Goal: Information Seeking & Learning: Learn about a topic

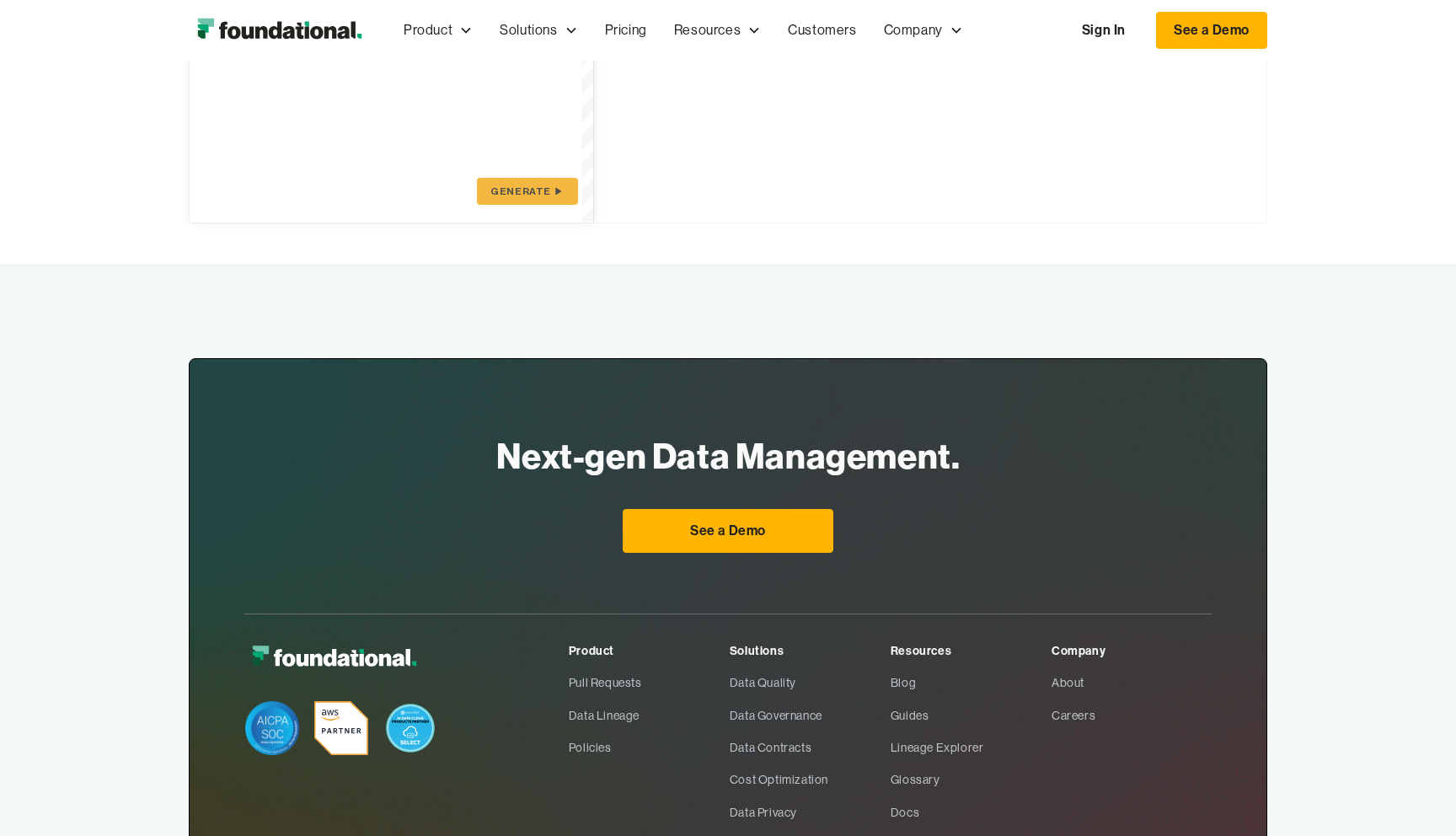
scroll to position [877, 0]
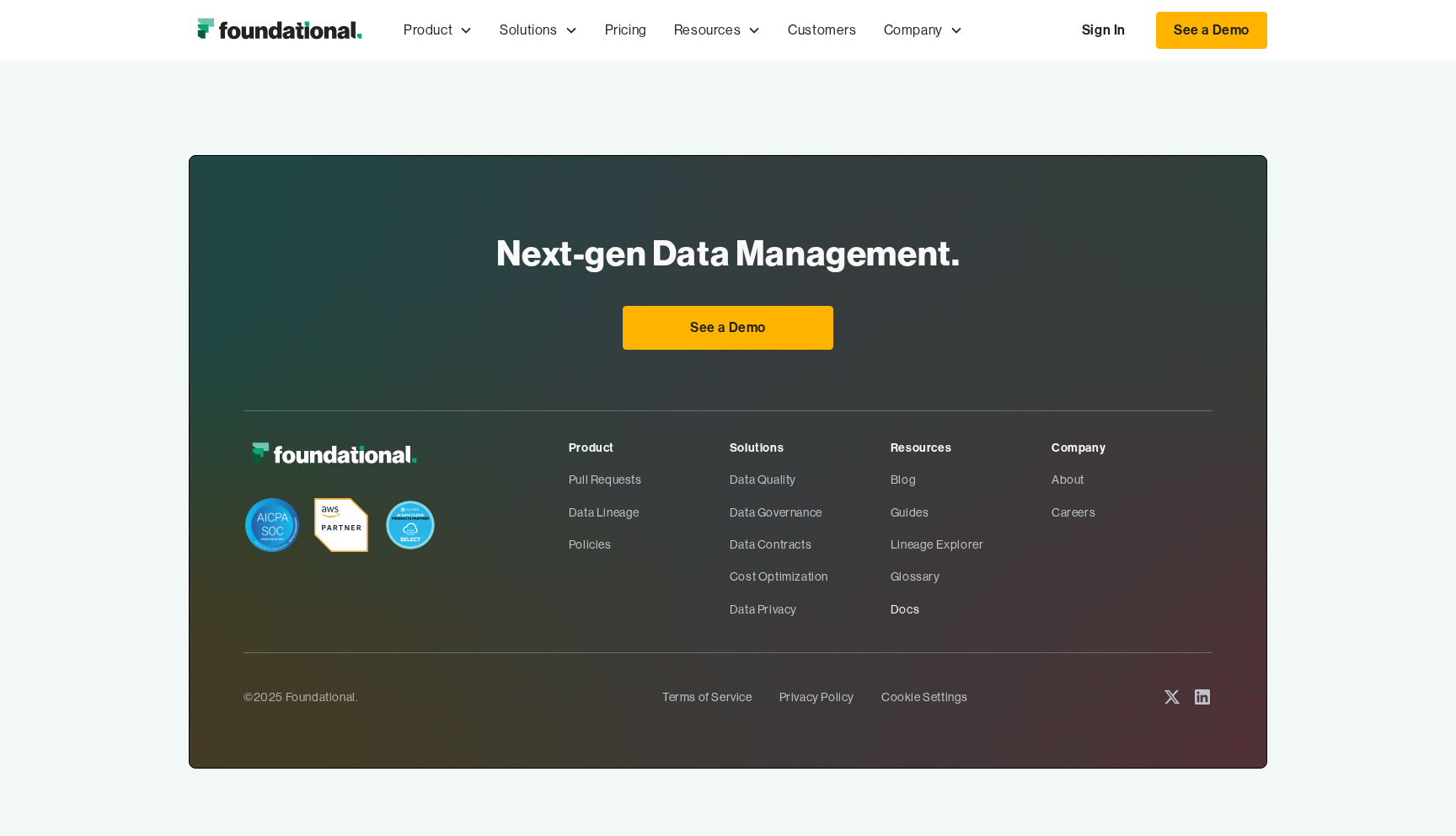
type textarea "**********"
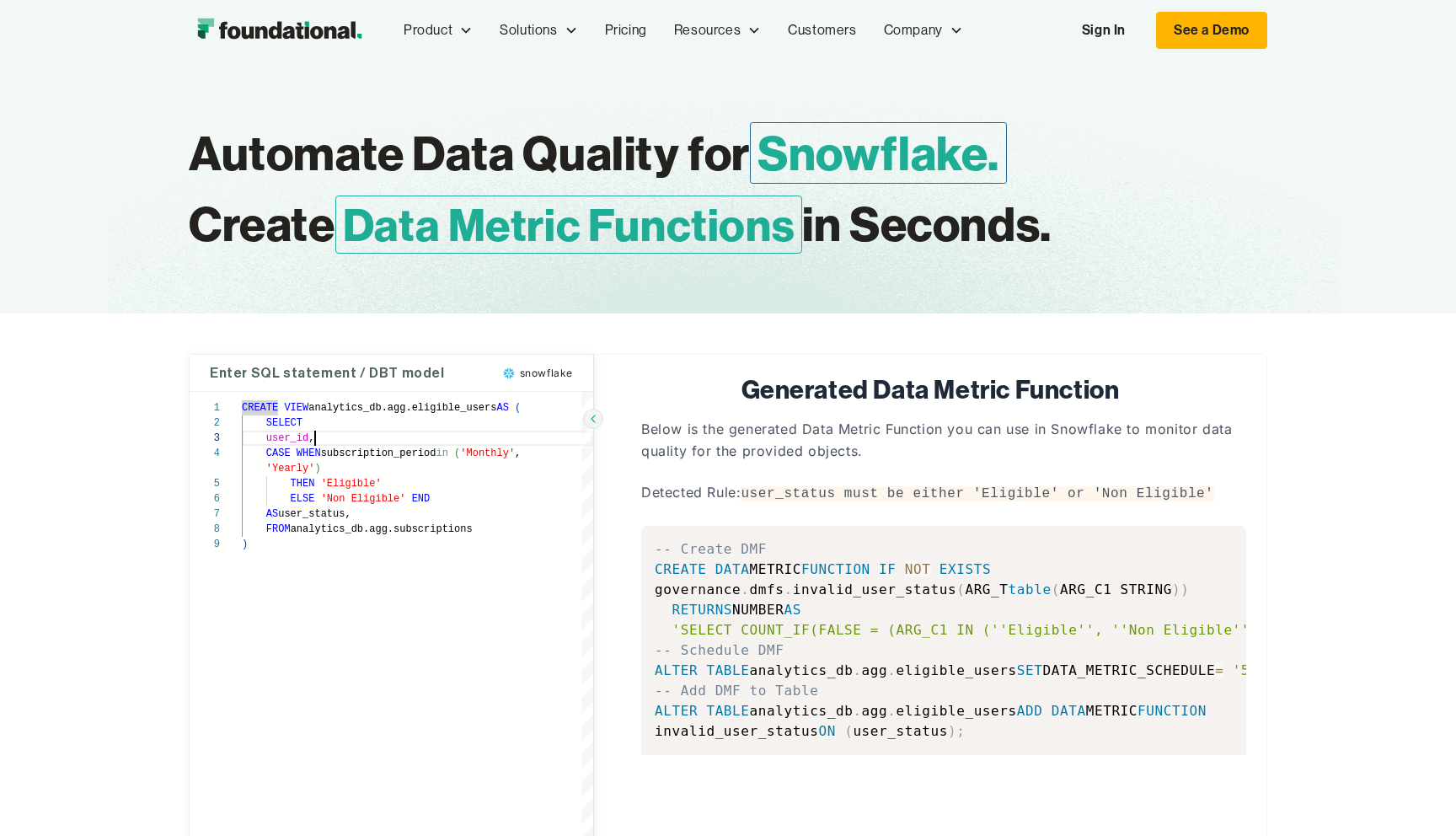
scroll to position [31, 0]
click at [398, 443] on div "CREATE VIEW analytics_db.agg.eligible_users AS ( SELECT user_id , CASE WHEN sub…" at bounding box center [418, 644] width 352 height 504
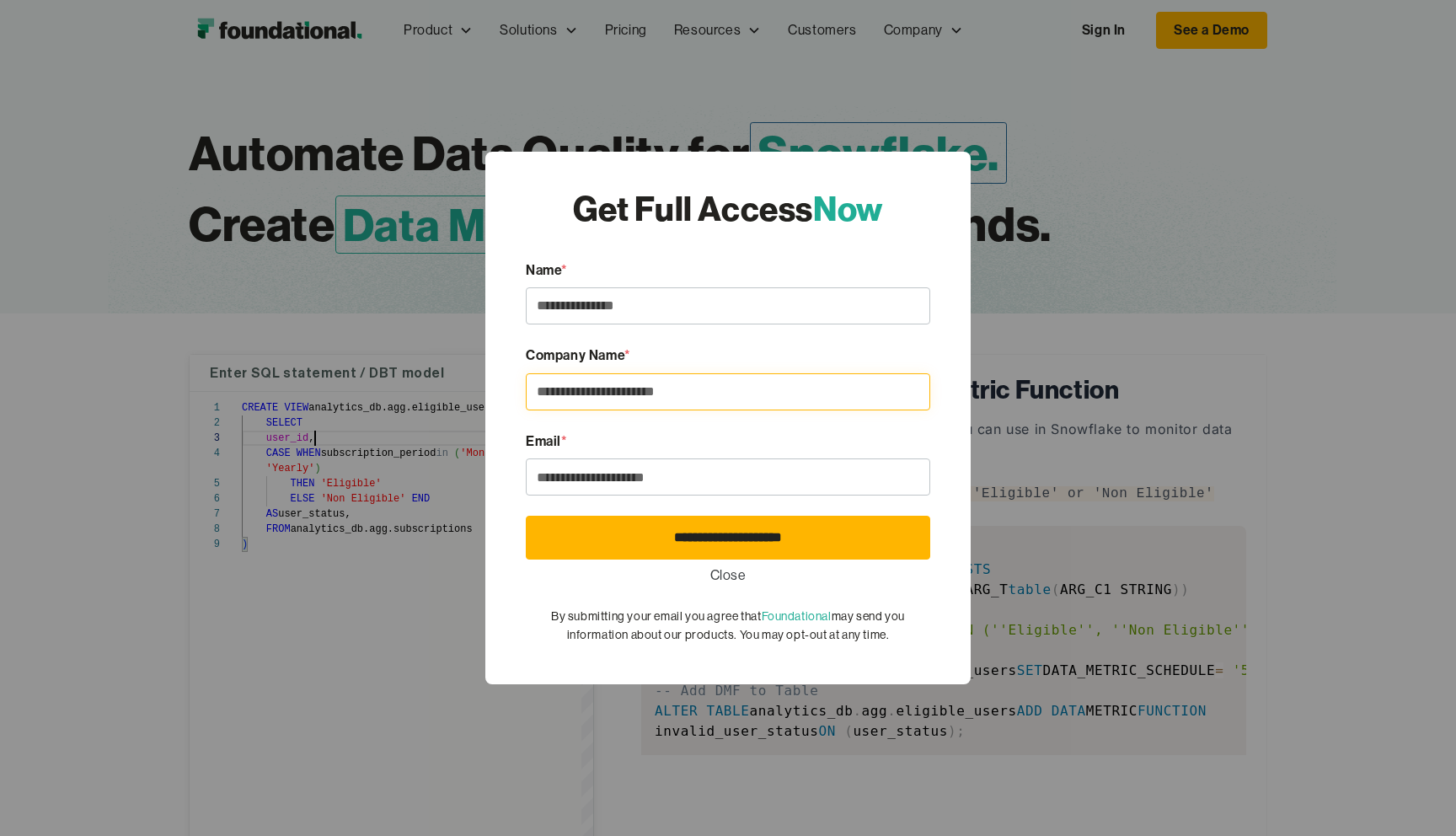
click at [558, 376] on input "Email Form [Query Analysis]" at bounding box center [727, 392] width 404 height 37
click at [721, 569] on link "Close" at bounding box center [729, 575] width 36 height 22
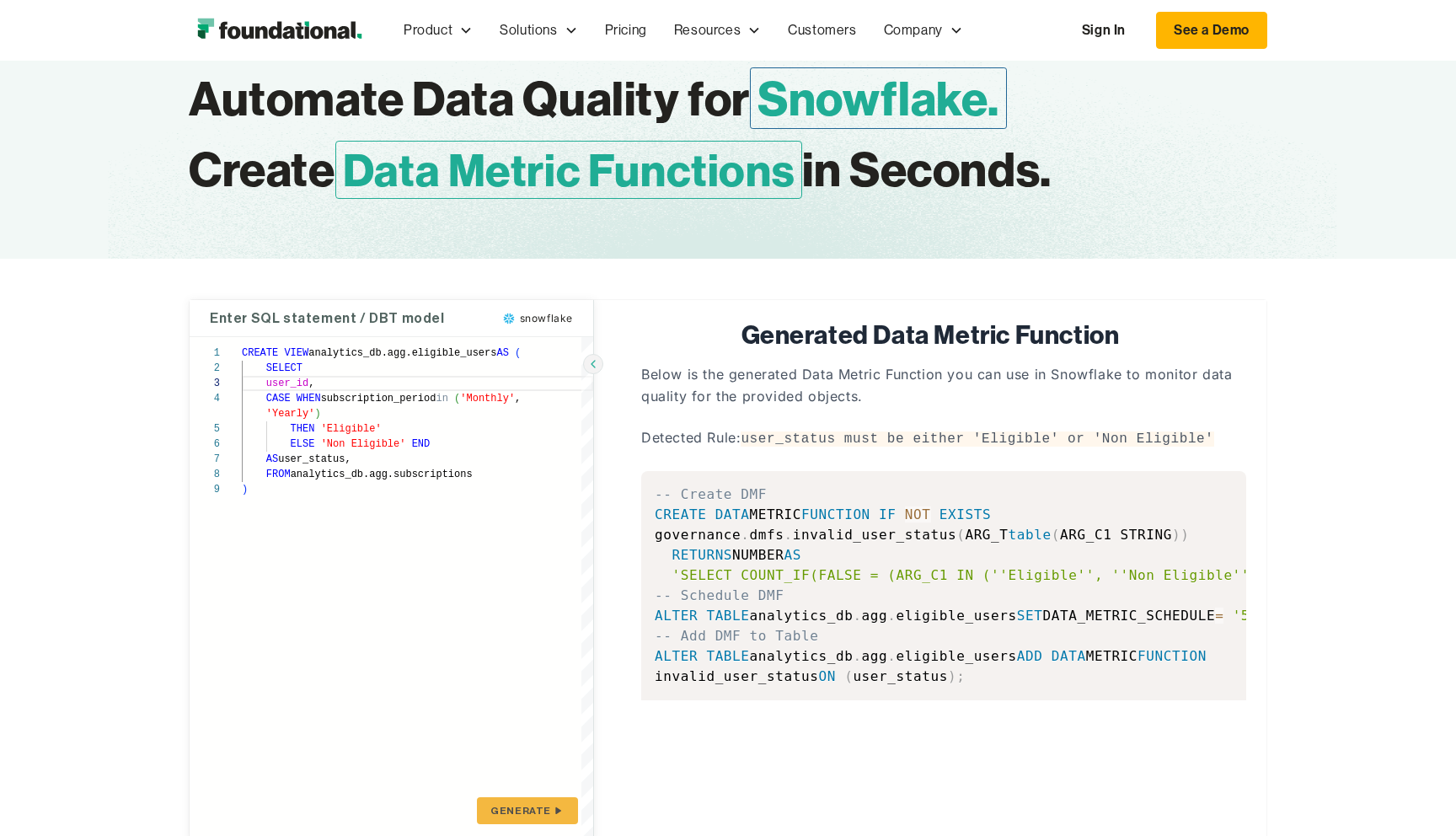
scroll to position [0, 0]
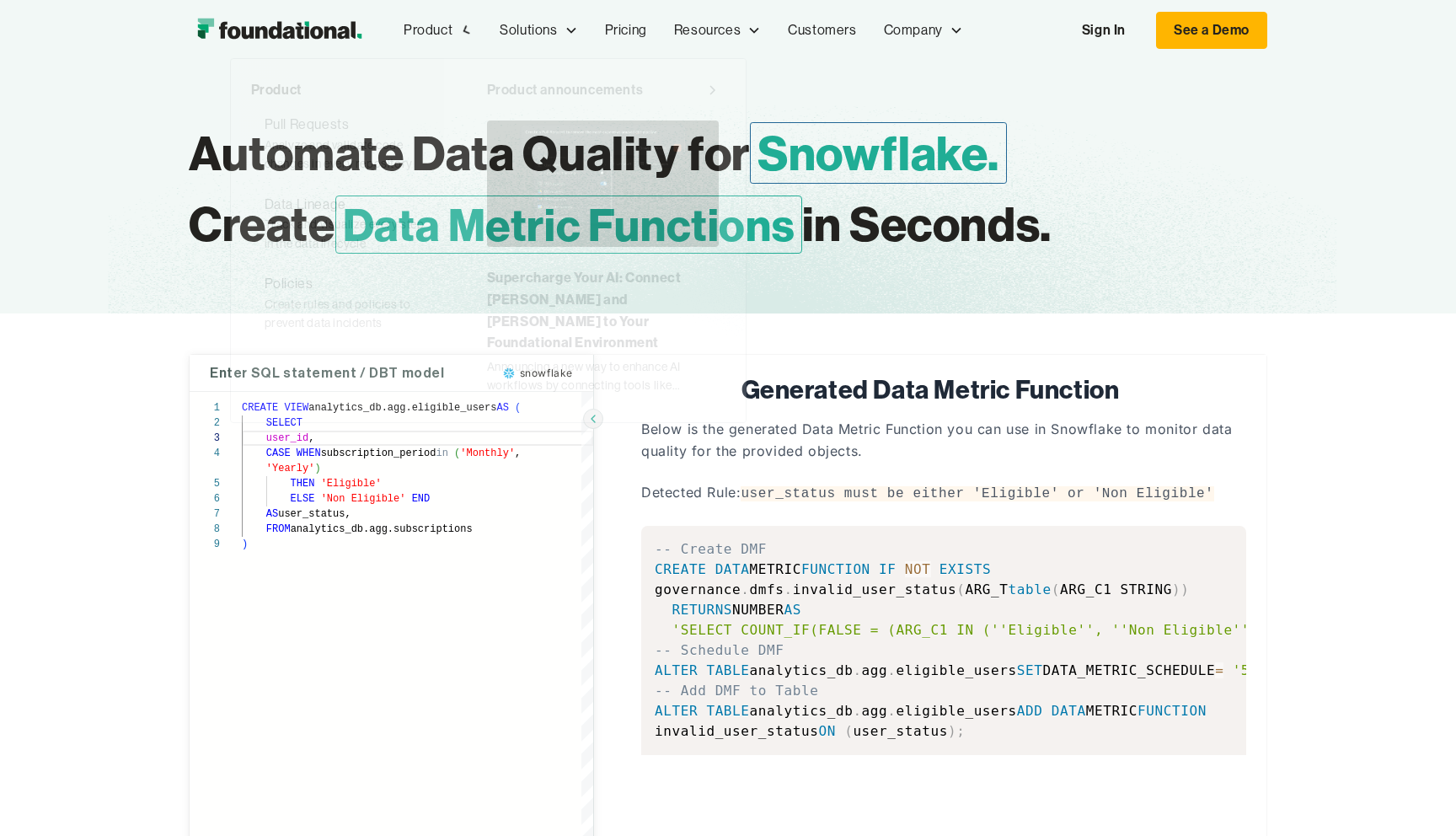
click at [259, 32] on img "home" at bounding box center [280, 30] width 182 height 33
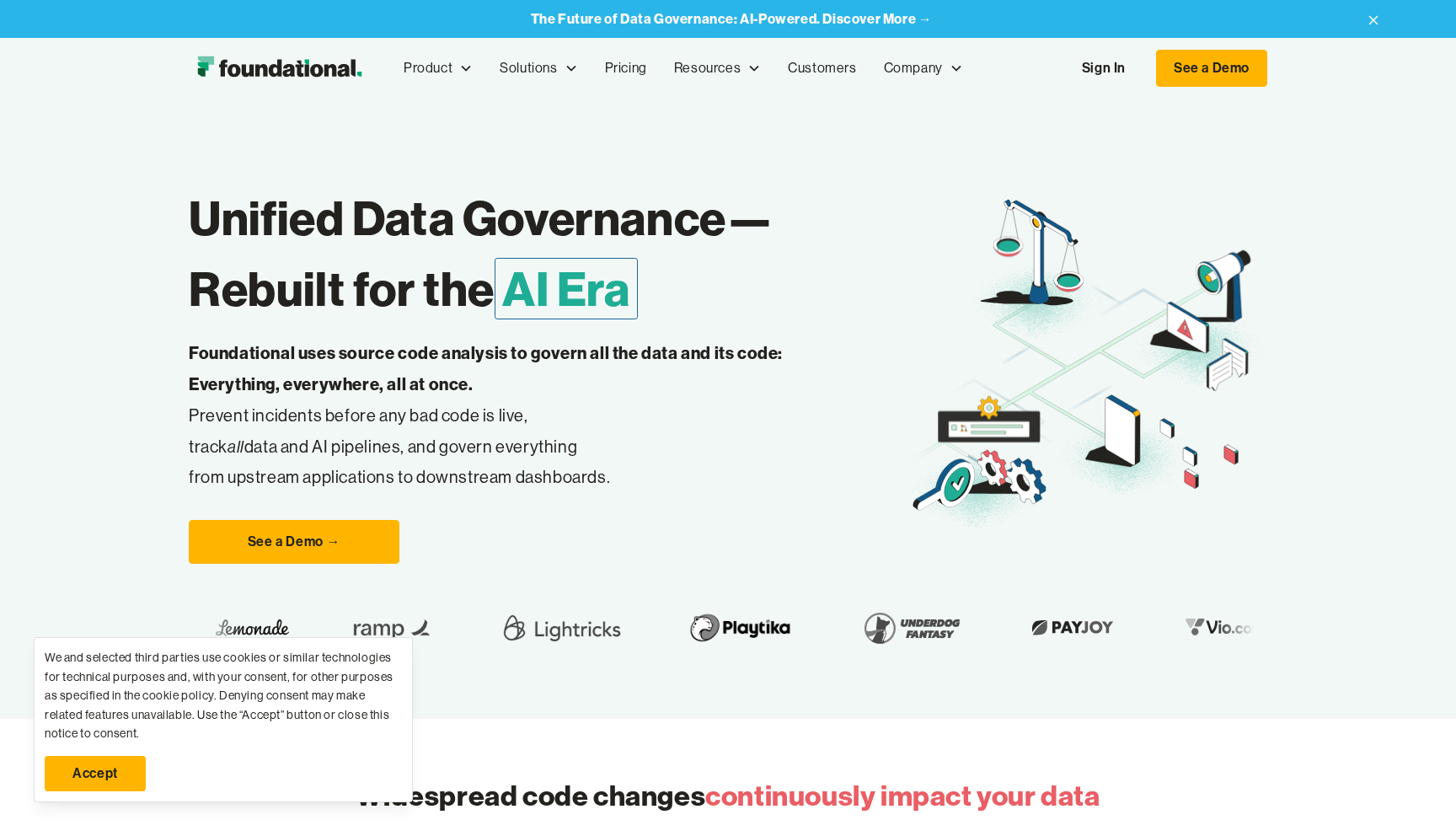
click at [88, 772] on link "Accept" at bounding box center [96, 773] width 101 height 35
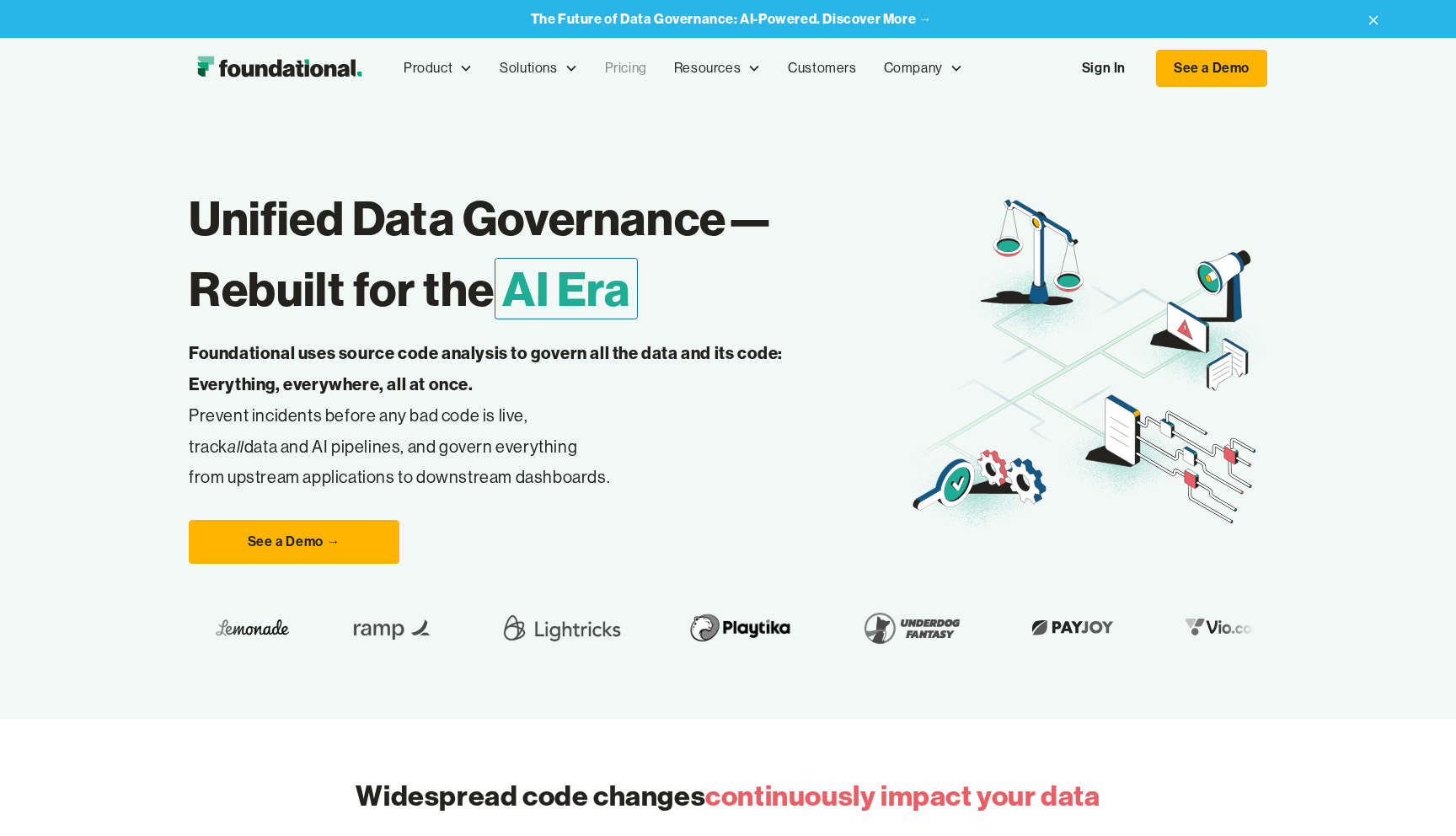
click at [620, 68] on link "Pricing" at bounding box center [626, 68] width 69 height 55
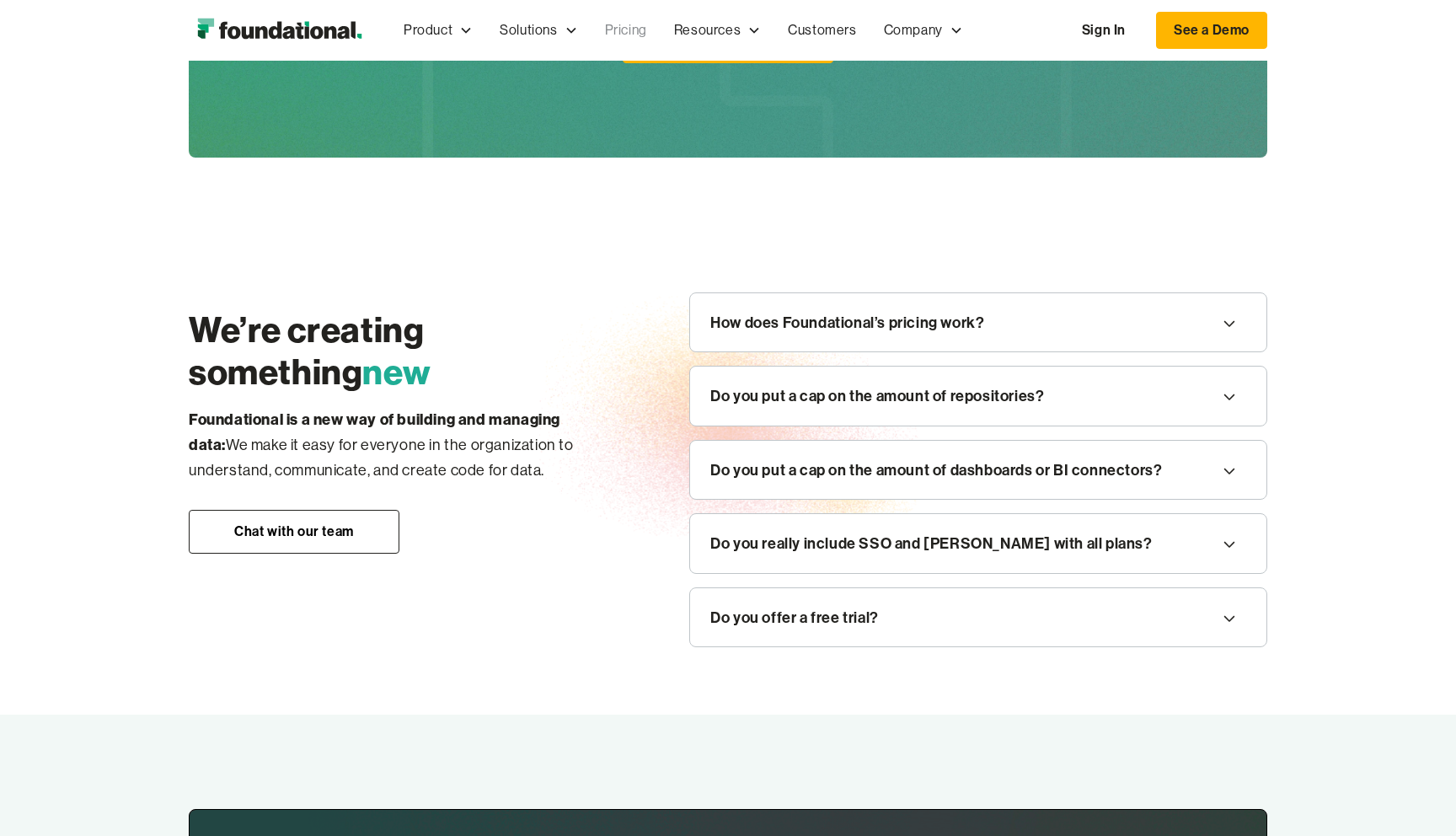
scroll to position [1850, 0]
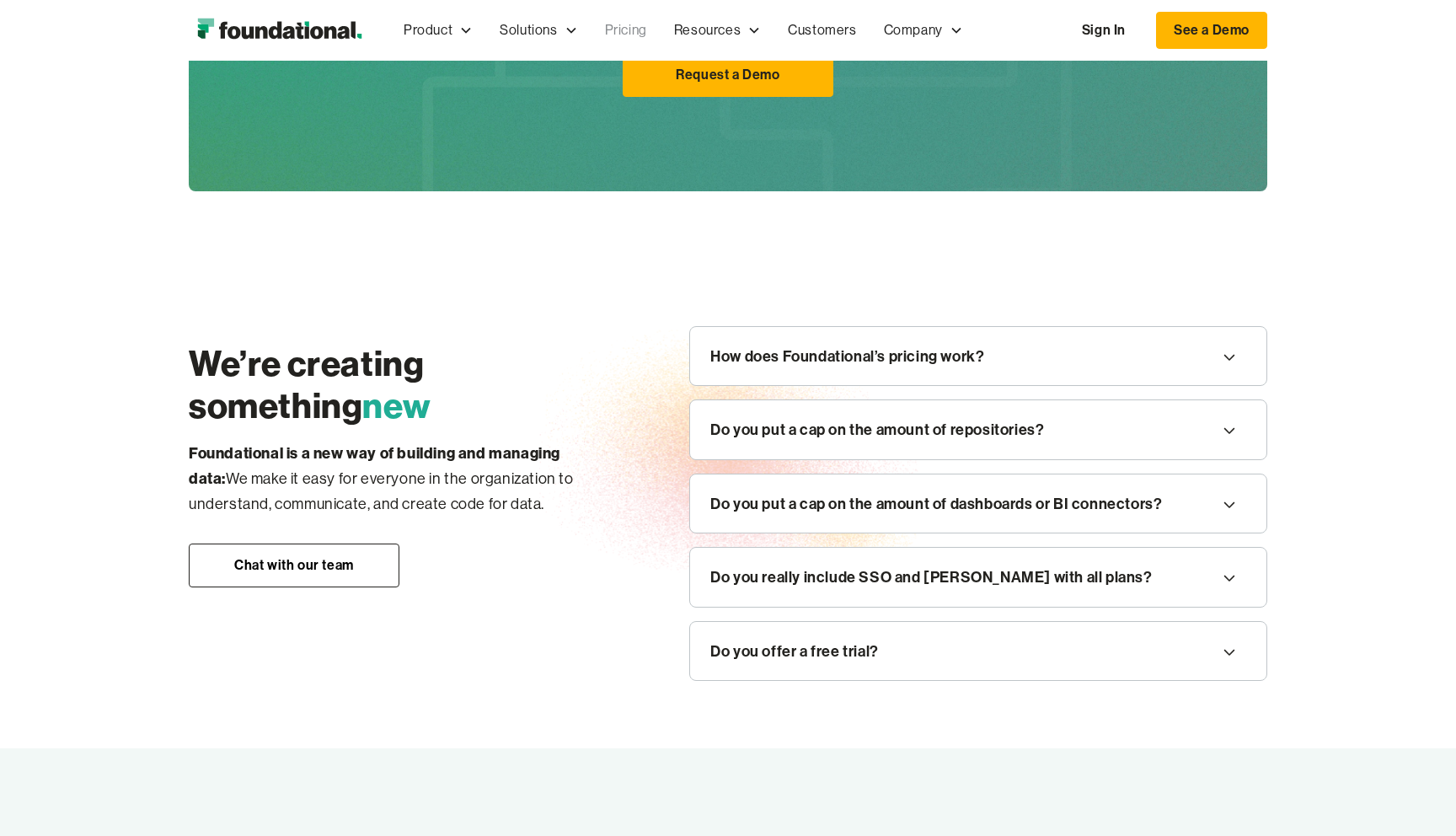
click at [855, 641] on div "Do you offer a free trial?" at bounding box center [795, 652] width 168 height 25
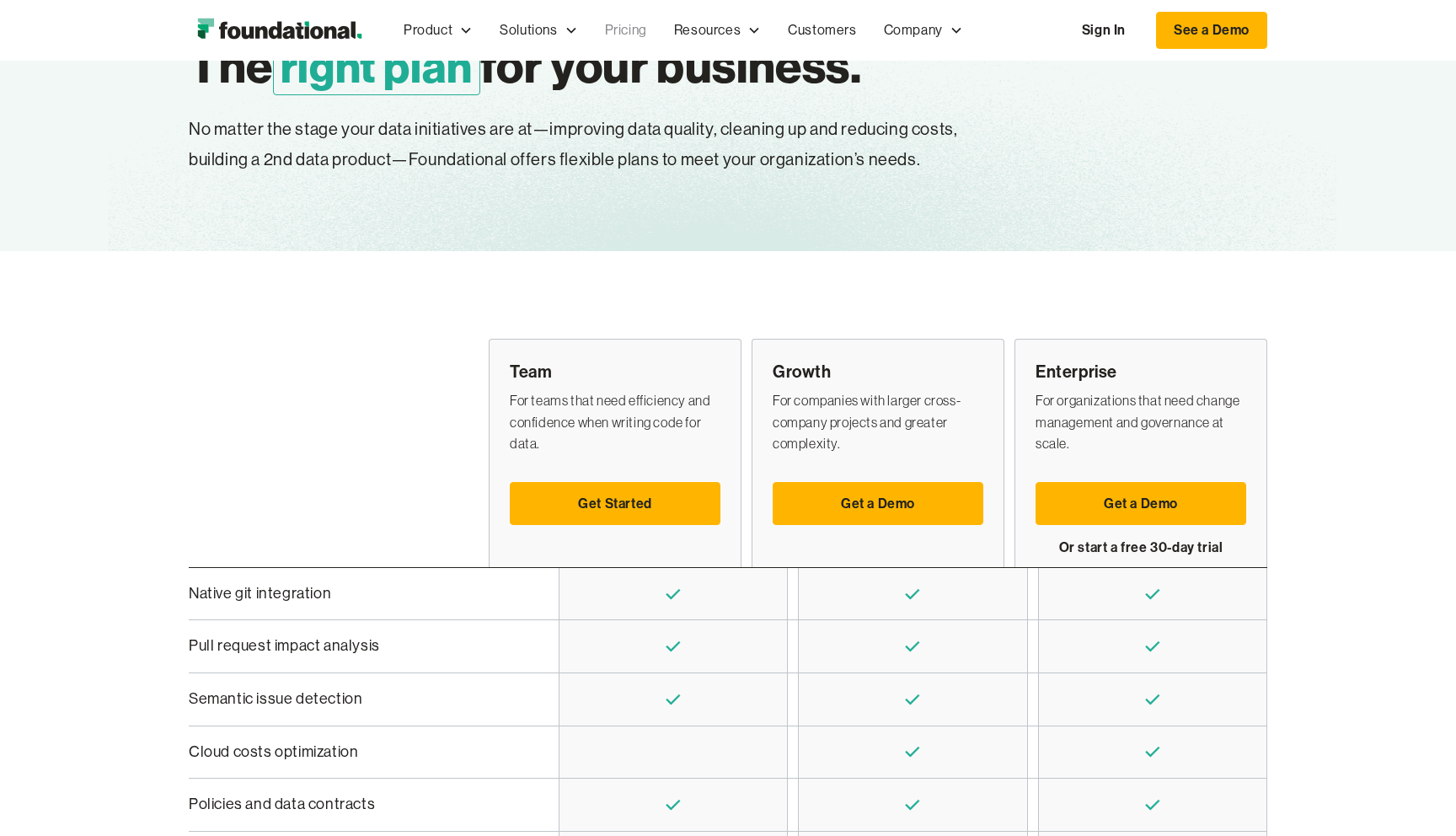
scroll to position [0, 0]
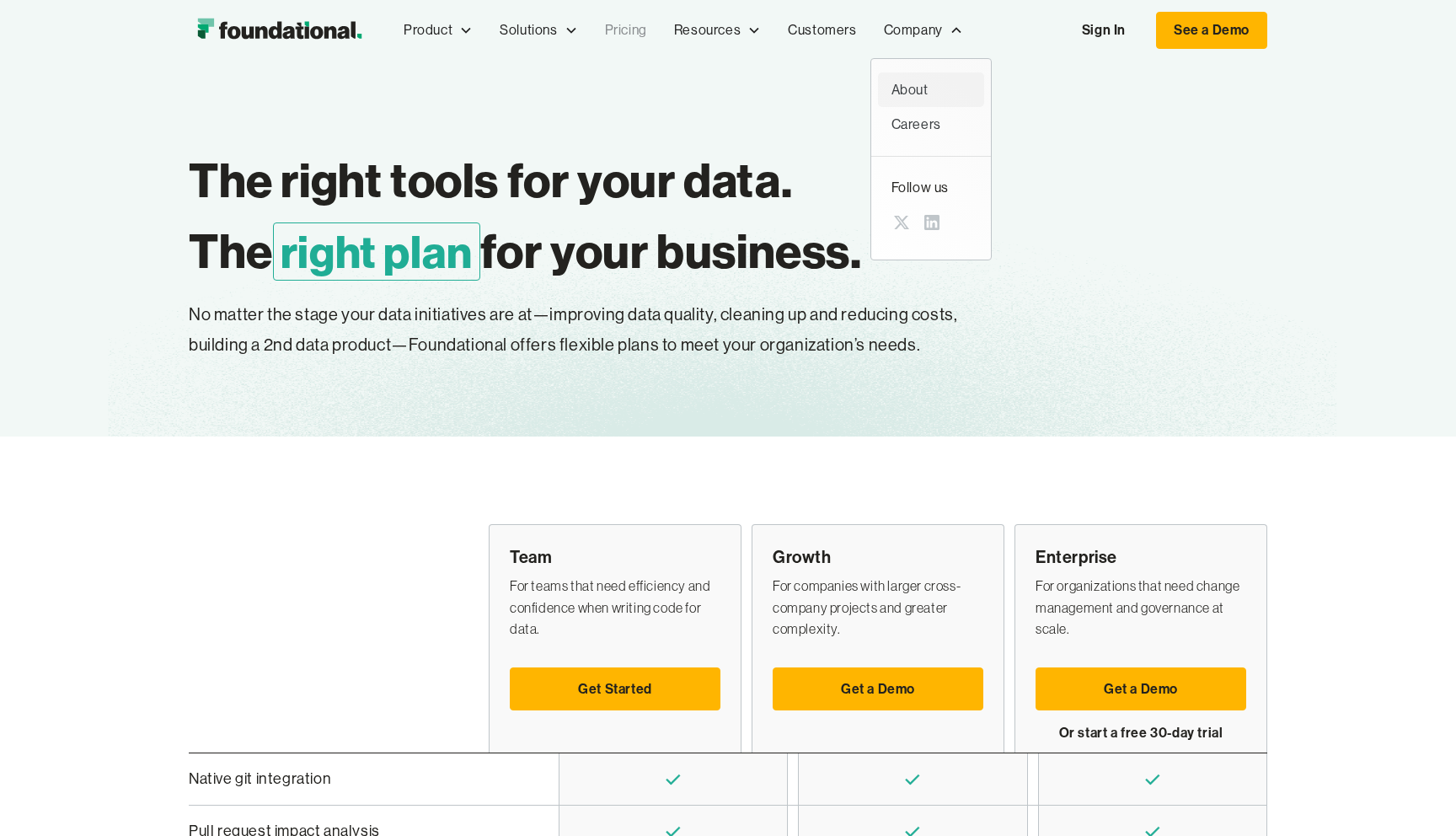
click at [917, 96] on div "About" at bounding box center [931, 90] width 79 height 22
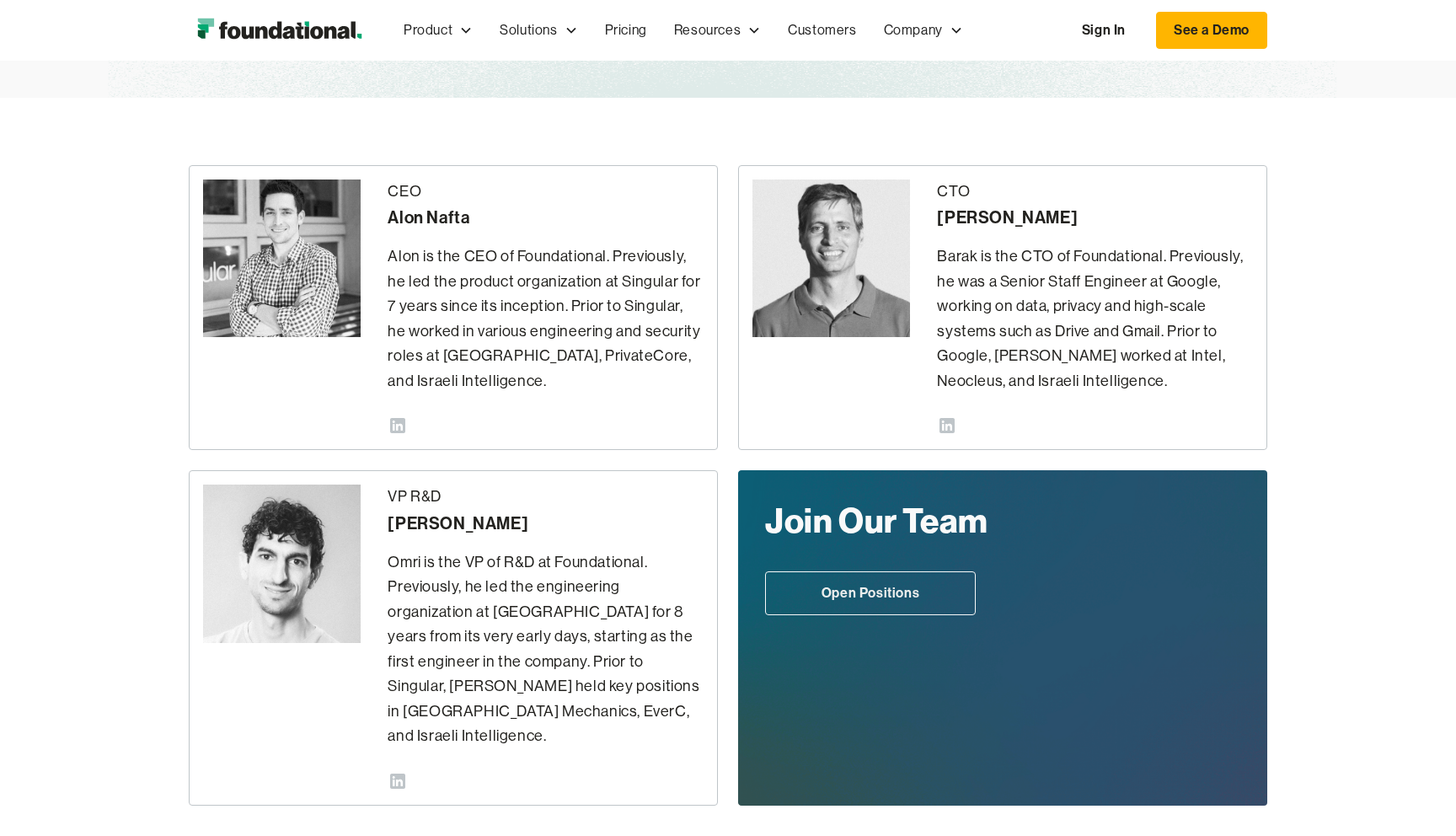
scroll to position [326, 0]
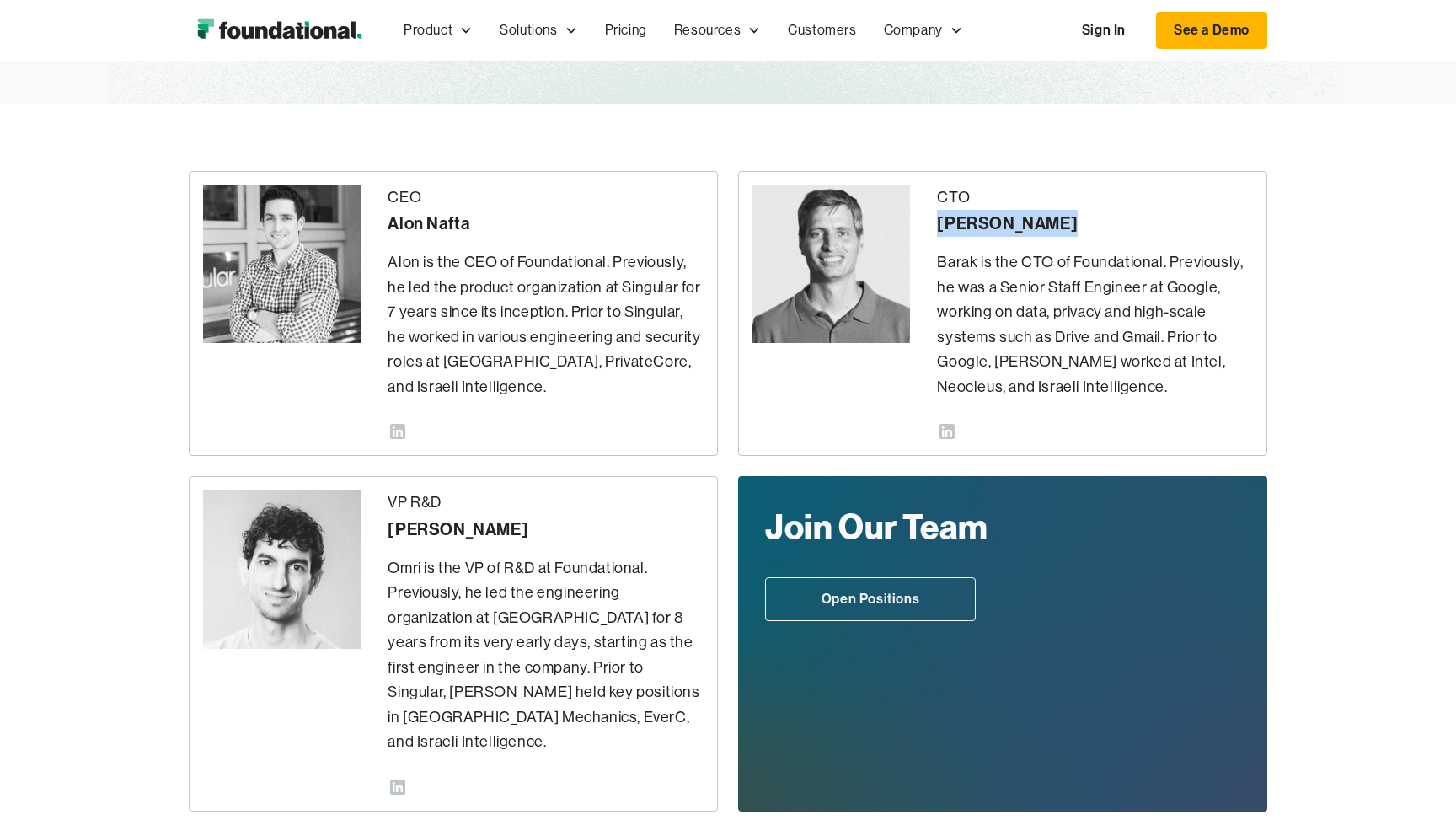
drag, startPoint x: 938, startPoint y: 225, endPoint x: 1081, endPoint y: 225, distance: 143.0
click at [1083, 225] on div "Barak Fargoun" at bounding box center [1095, 224] width 316 height 27
copy div "Barak Fargoun"
